Goal: Ask a question: Seek information or help from site administrators or community

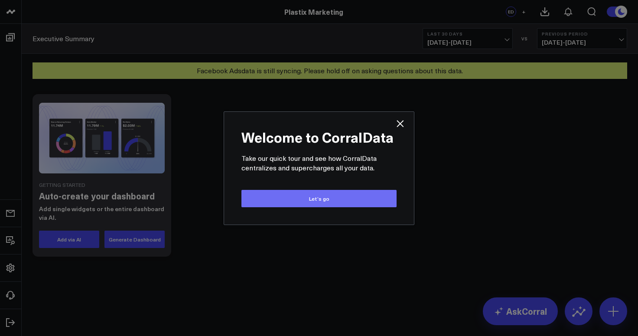
click at [359, 198] on button "Let’s go" at bounding box center [318, 198] width 155 height 17
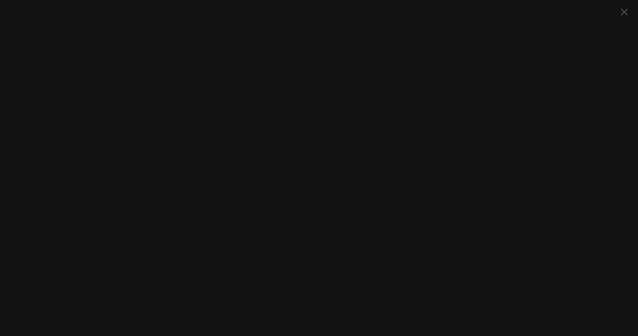
click at [626, 12] on icon "Close" at bounding box center [624, 12] width 10 height 10
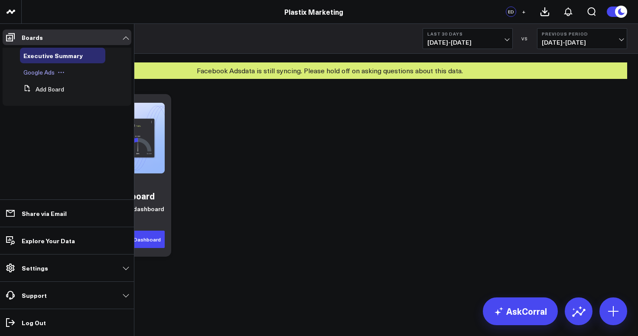
click at [43, 75] on span "Google Ads" at bounding box center [38, 72] width 31 height 8
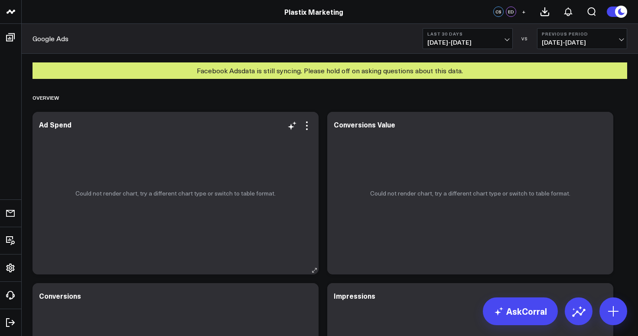
click at [159, 193] on p "Could not render chart, try a different chart type or switch to table format." at bounding box center [175, 193] width 200 height 7
click at [309, 129] on icon at bounding box center [307, 125] width 10 height 10
click at [293, 105] on div "Overview" at bounding box center [330, 98] width 595 height 20
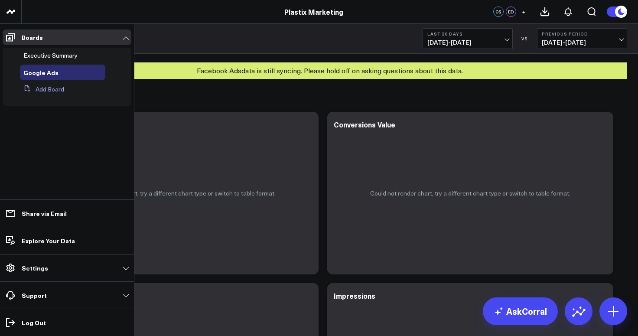
click at [49, 88] on button "Add Board" at bounding box center [42, 89] width 44 height 16
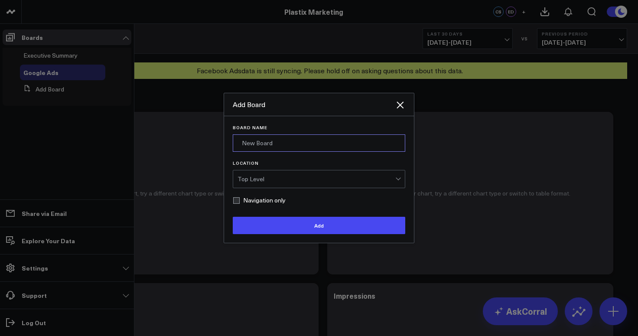
click at [254, 141] on input "Board Name" at bounding box center [319, 142] width 172 height 17
type input "Google Ads - Agency"
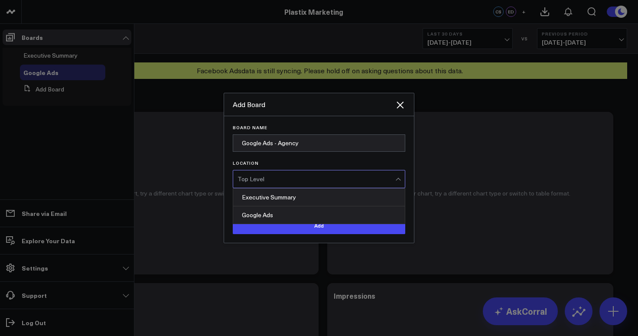
click at [297, 179] on div "Top Level" at bounding box center [316, 179] width 158 height 7
click at [306, 162] on label "Location" at bounding box center [319, 162] width 172 height 5
click at [274, 179] on input "Location" at bounding box center [273, 179] width 2 height 0
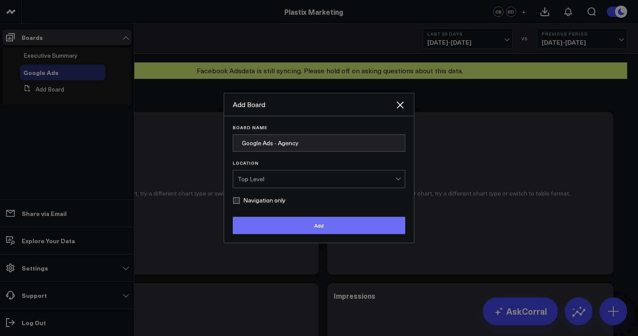
click at [345, 224] on button "Add" at bounding box center [319, 225] width 172 height 17
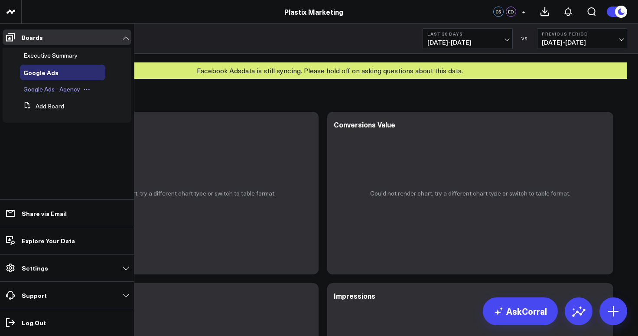
click at [59, 90] on span "Google Ads - Agency" at bounding box center [51, 89] width 57 height 8
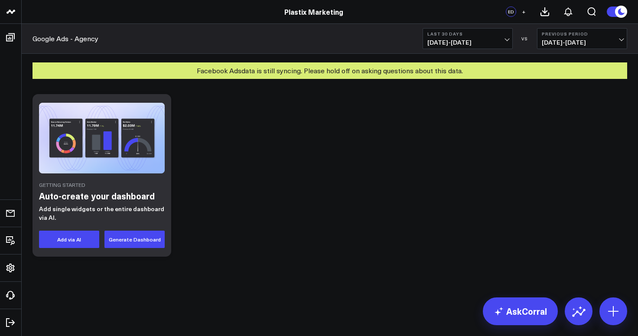
drag, startPoint x: 145, startPoint y: 239, endPoint x: 210, endPoint y: 278, distance: 75.6
click at [210, 278] on div "Getting Started Auto-create your dashboard Add single widgets or the entire das…" at bounding box center [330, 198] width 616 height 230
click at [624, 311] on button at bounding box center [613, 311] width 28 height 28
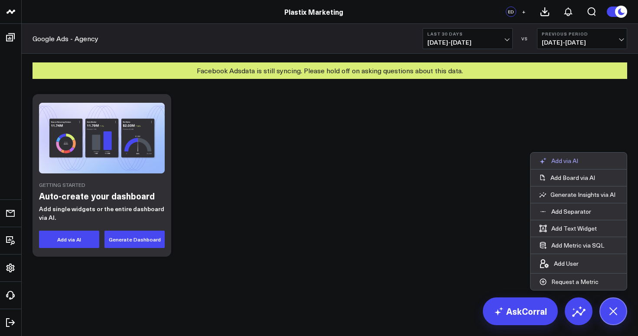
click at [568, 161] on p "Add via AI" at bounding box center [564, 161] width 27 height 8
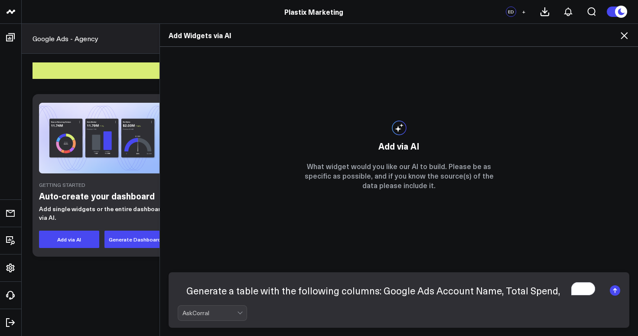
click at [521, 294] on textarea "Generate a table with the following columns: Google Ads Account Name, Total Spe…" at bounding box center [392, 290] width 428 height 23
click at [586, 294] on textarea "Generate a table with the following columns: Google Ads Account Name, Total Acc…" at bounding box center [392, 290] width 428 height 23
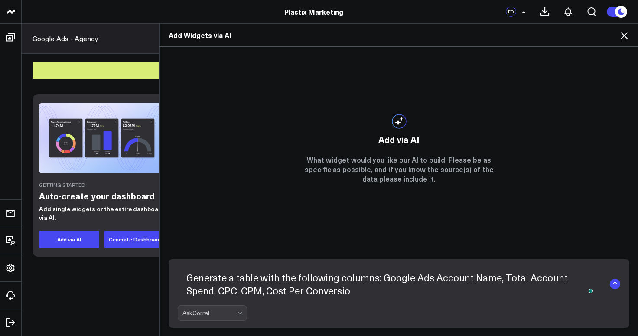
type textarea "Generate a table with the following columns: Google Ads Account Name, Total Acc…"
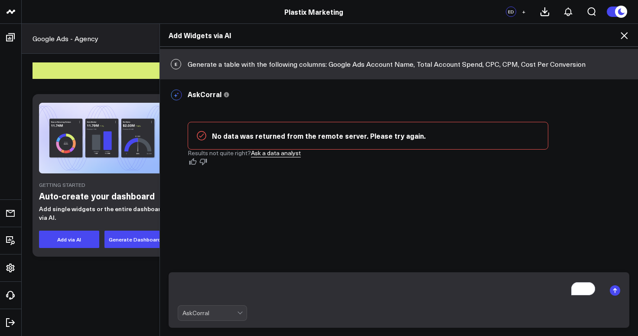
click at [624, 37] on icon at bounding box center [624, 35] width 10 height 10
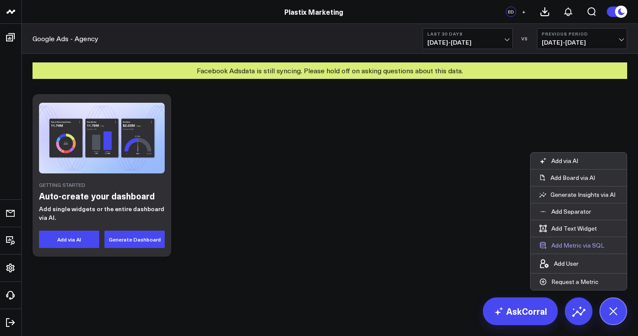
click at [579, 245] on button "Add Metric via SQL" at bounding box center [571, 245] width 82 height 16
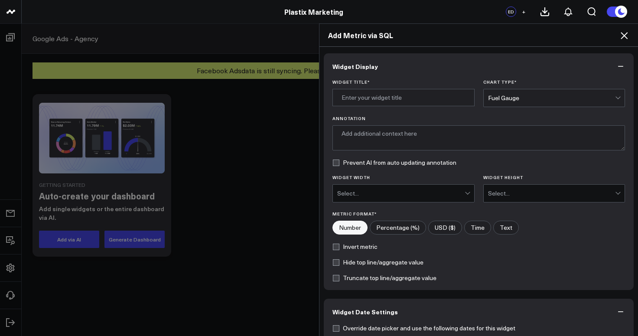
click at [530, 96] on div "Fuel Gauge" at bounding box center [551, 97] width 127 height 7
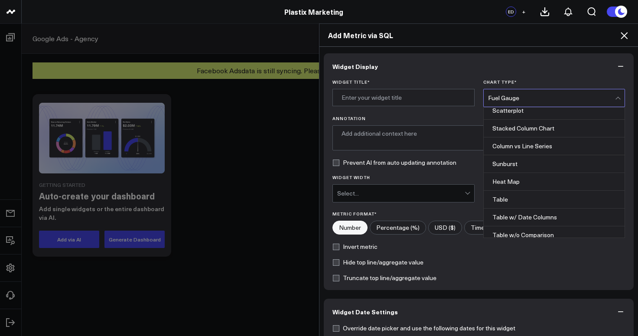
scroll to position [349, 0]
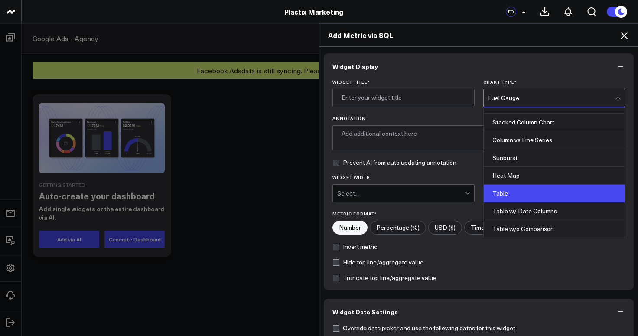
click at [521, 195] on div "Table" at bounding box center [554, 194] width 141 height 18
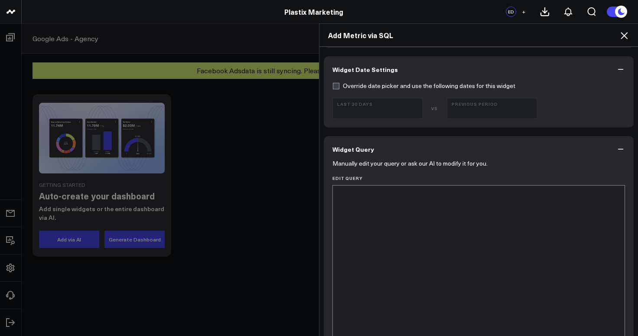
scroll to position [260, 0]
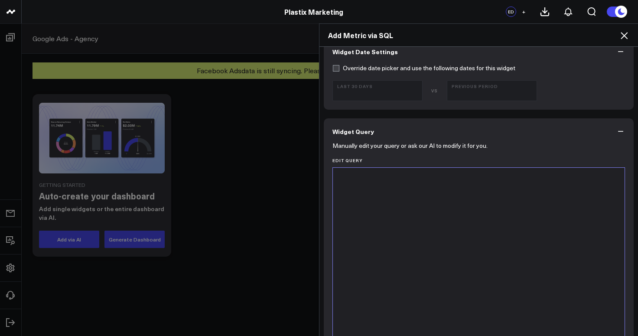
click at [402, 185] on div at bounding box center [478, 275] width 283 height 207
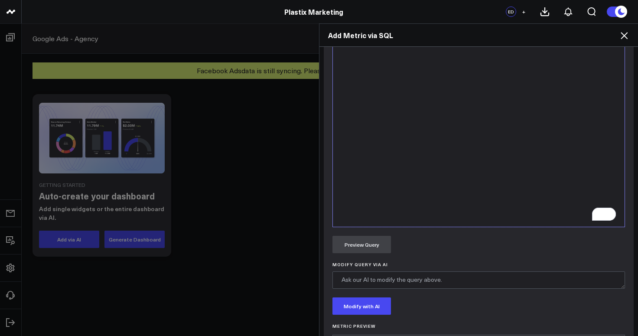
scroll to position [420, 0]
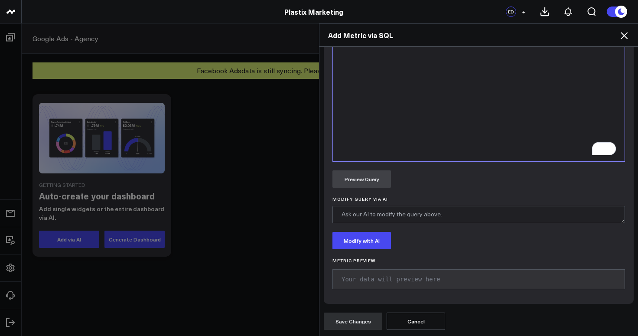
click at [425, 323] on button "Cancel" at bounding box center [416, 320] width 59 height 17
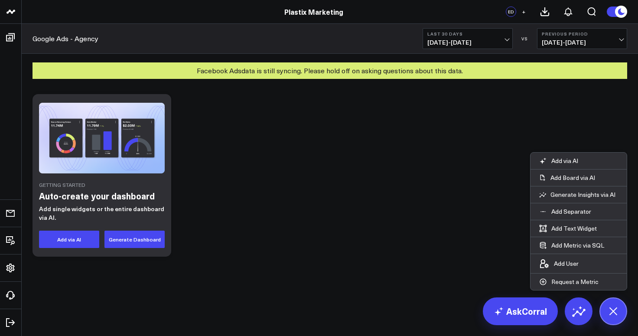
click at [131, 3] on header "Plastix Marketing Plastix Marketing ED +" at bounding box center [319, 12] width 638 height 24
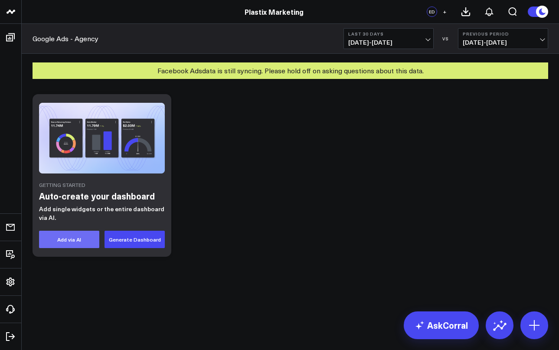
click at [67, 242] on button "Add via AI" at bounding box center [69, 239] width 60 height 17
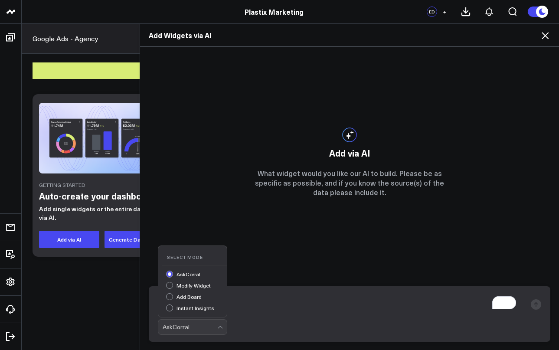
click at [204, 332] on div "AskCorral" at bounding box center [190, 326] width 55 height 15
click at [245, 311] on textarea "To enrich screen reader interactions, please activate Accessibility in Grammarl…" at bounding box center [342, 304] width 368 height 23
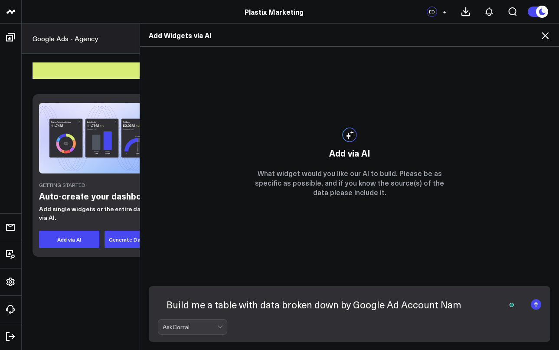
type textarea "Build me a table with data broken down by Google Ad Account Name"
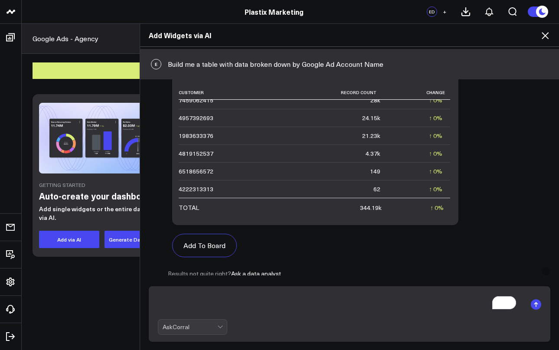
scroll to position [69, 0]
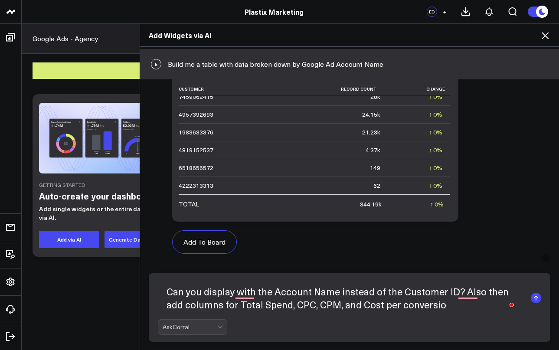
type textarea "Can you display with the Account Name instead of the Customer ID? Also then add…"
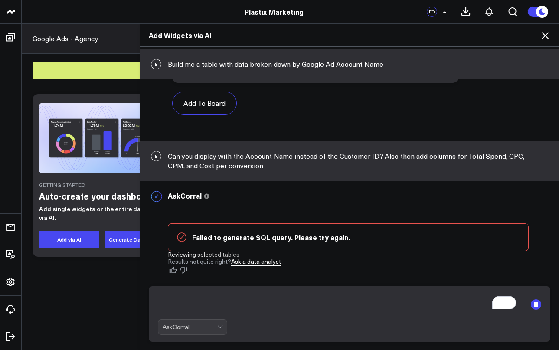
scroll to position [201, 0]
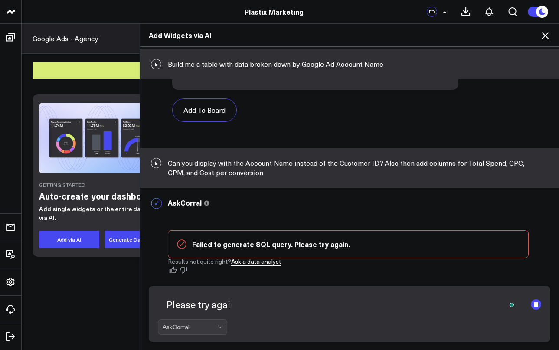
type textarea "Please try again"
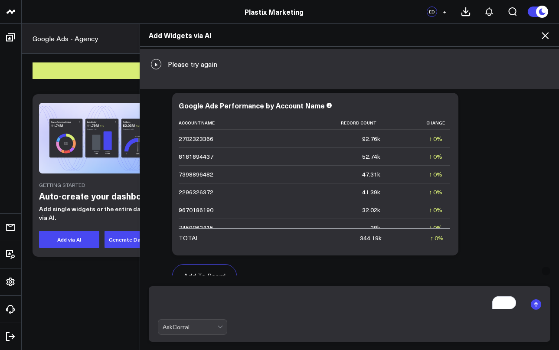
scroll to position [501, 0]
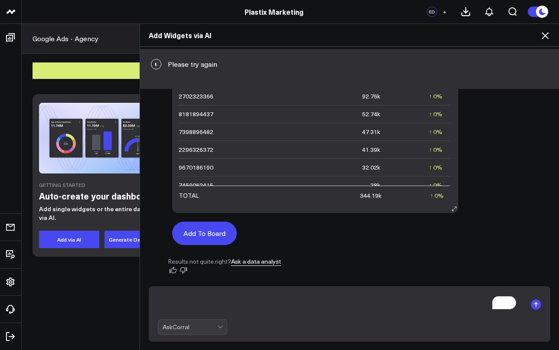
click at [215, 231] on button "Add To Board" at bounding box center [204, 232] width 65 height 23
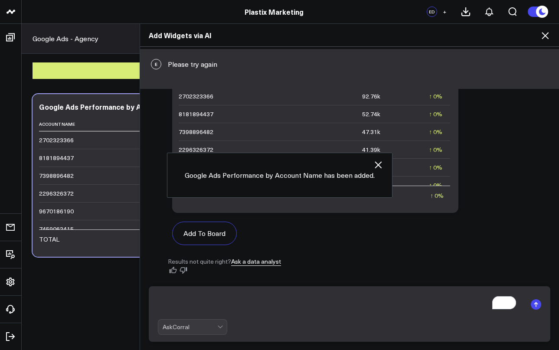
click at [379, 164] on icon "button" at bounding box center [378, 164] width 10 height 10
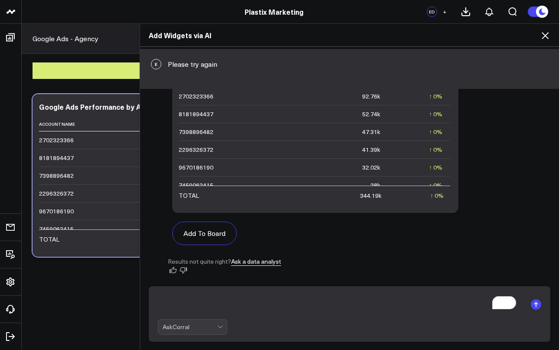
click at [543, 36] on icon at bounding box center [545, 35] width 10 height 10
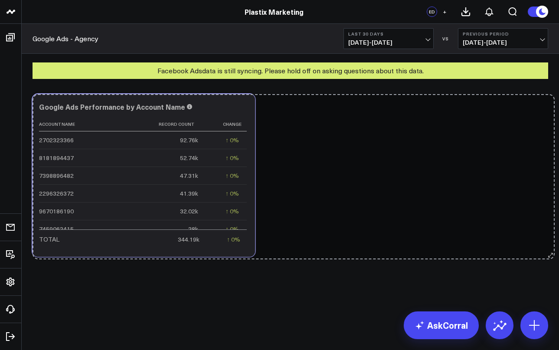
drag, startPoint x: 315, startPoint y: 253, endPoint x: 553, endPoint y: 255, distance: 238.3
click at [553, 255] on div "Modify via AI Copy link to widget Ask support Remove Create linked copy Executi…" at bounding box center [290, 198] width 537 height 230
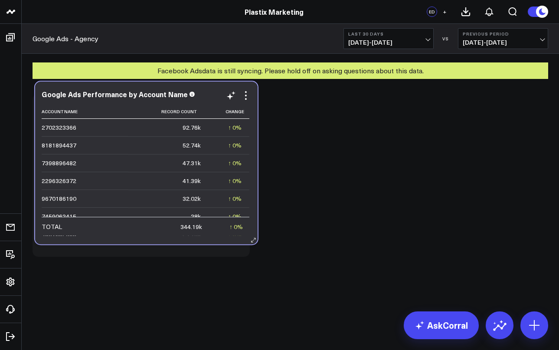
drag, startPoint x: 248, startPoint y: 191, endPoint x: 243, endPoint y: 178, distance: 14.0
click at [243, 178] on div "Google Ads Performance by Account Name Account Name Record Count Change 2702323…" at bounding box center [146, 162] width 222 height 163
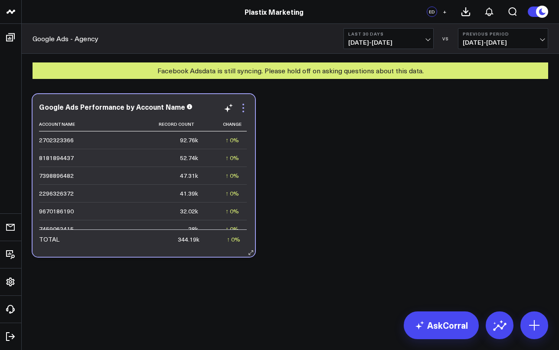
click at [242, 111] on icon at bounding box center [243, 112] width 2 height 2
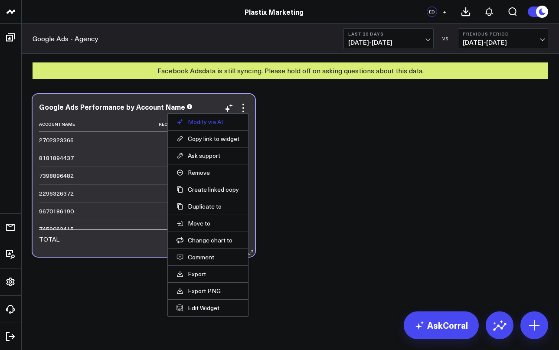
click at [217, 121] on button "Modify via AI" at bounding box center [207, 122] width 63 height 8
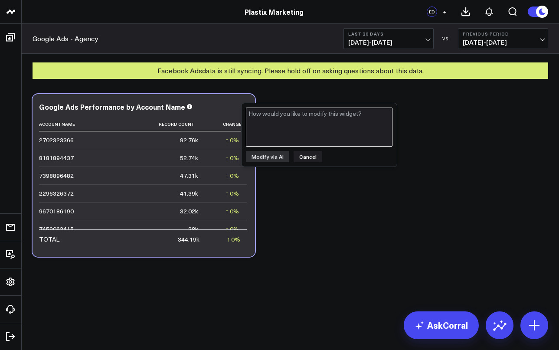
click at [285, 127] on textarea at bounding box center [319, 126] width 146 height 39
type textarea "Remove record count and add total spend column"
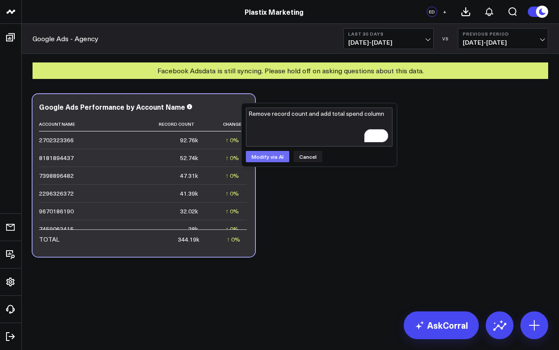
click at [262, 151] on button "Modify via AI" at bounding box center [267, 156] width 43 height 11
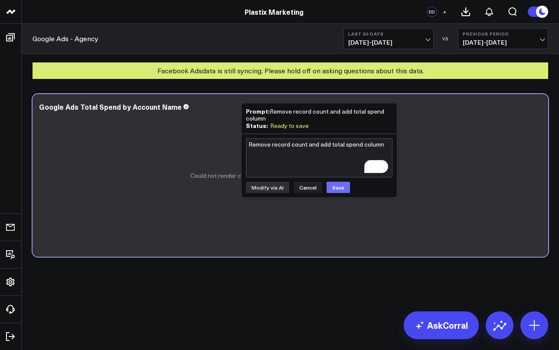
click at [338, 187] on button "Save" at bounding box center [337, 187] width 23 height 11
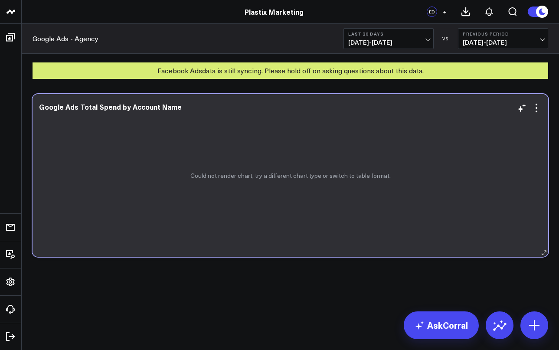
click at [414, 147] on div "Could not render chart, try a different chart type or switch to table format." at bounding box center [290, 175] width 515 height 163
click at [332, 166] on div "Could not render chart, try a different chart type or switch to table format." at bounding box center [290, 175] width 515 height 163
click at [534, 107] on icon at bounding box center [536, 108] width 10 height 10
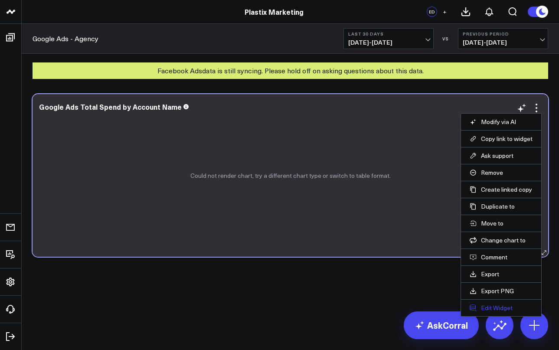
click at [487, 305] on button "Edit Widget" at bounding box center [500, 308] width 63 height 8
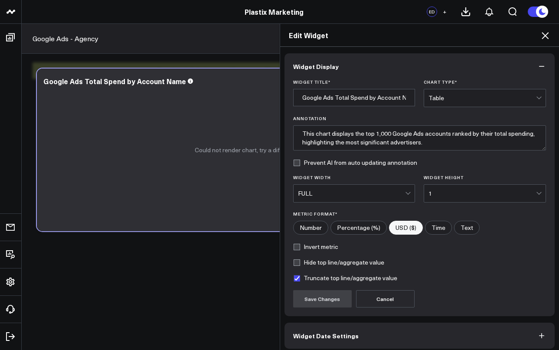
click at [543, 40] on icon at bounding box center [545, 35] width 10 height 10
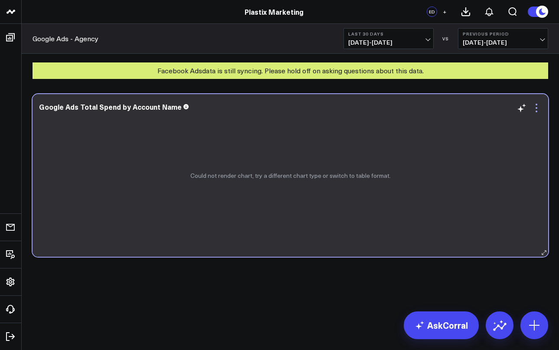
click at [535, 110] on icon at bounding box center [536, 108] width 10 height 10
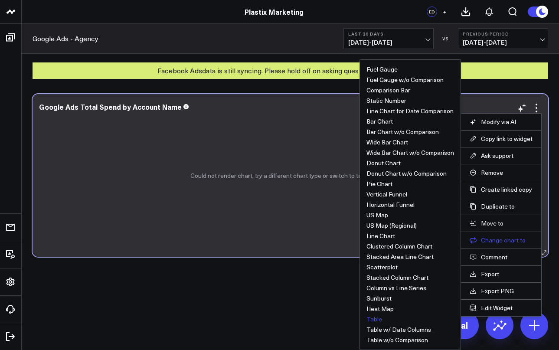
click at [504, 237] on button "Change chart to" at bounding box center [500, 240] width 63 height 8
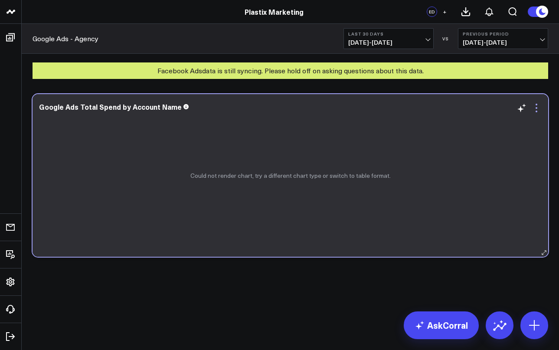
click at [537, 104] on icon at bounding box center [536, 108] width 10 height 10
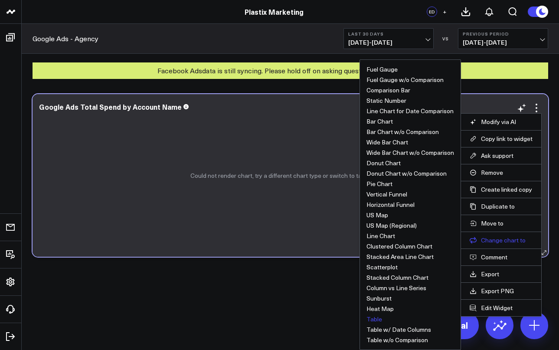
click at [502, 237] on button "Change chart to" at bounding box center [500, 240] width 63 height 8
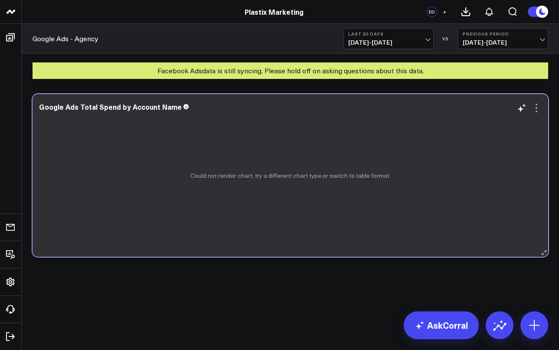
click at [536, 108] on icon at bounding box center [536, 108] width 10 height 10
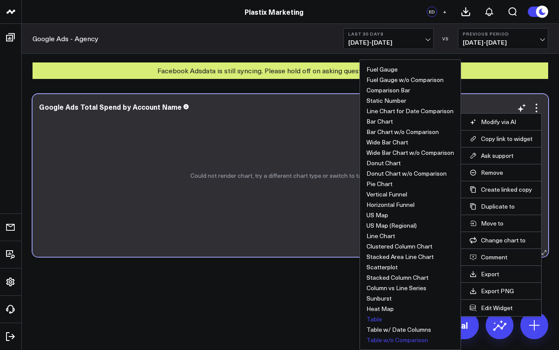
click at [386, 340] on button "Table w/o Comparison" at bounding box center [397, 340] width 62 height 6
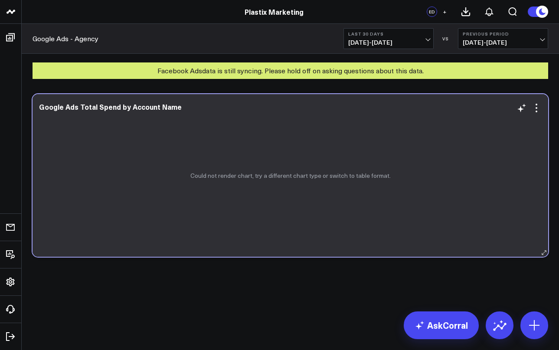
click at [290, 159] on div "Could not render chart, try a different chart type or switch to table format." at bounding box center [290, 175] width 515 height 163
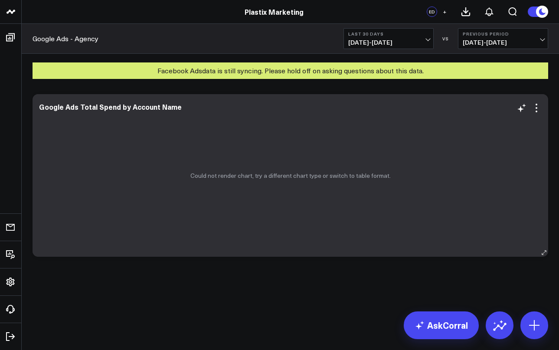
click at [290, 159] on div "Could not render chart, try a different chart type or switch to table format." at bounding box center [290, 175] width 515 height 163
click at [538, 113] on icon at bounding box center [536, 108] width 10 height 10
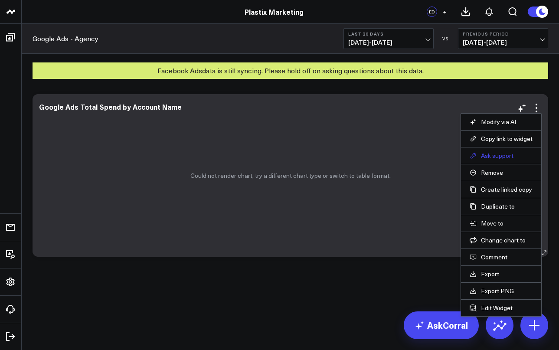
click at [503, 159] on button "Ask support" at bounding box center [500, 156] width 63 height 8
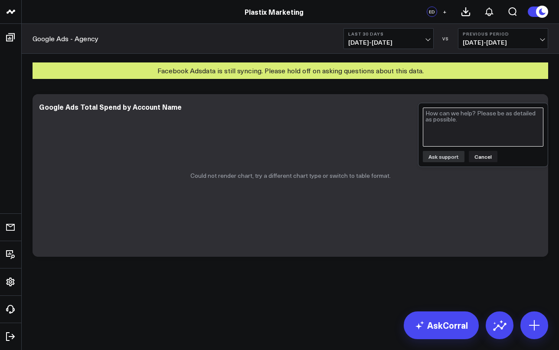
click at [464, 119] on textarea at bounding box center [483, 126] width 120 height 39
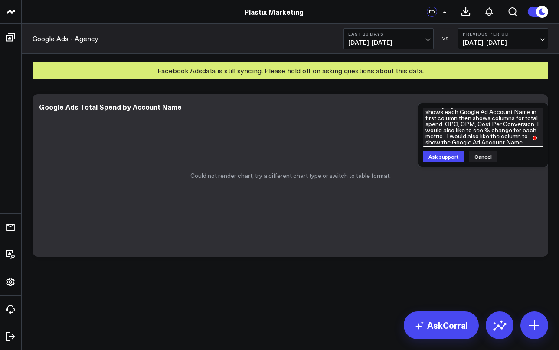
scroll to position [13, 0]
type textarea "I am trying to create a table view that shows each Google Ad Account Name in fi…"
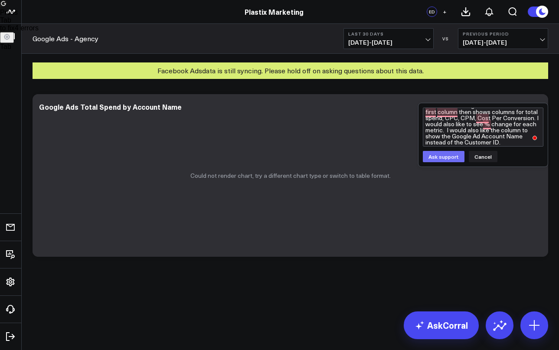
click at [450, 155] on button "Ask support" at bounding box center [444, 156] width 42 height 11
